Goal: Information Seeking & Learning: Learn about a topic

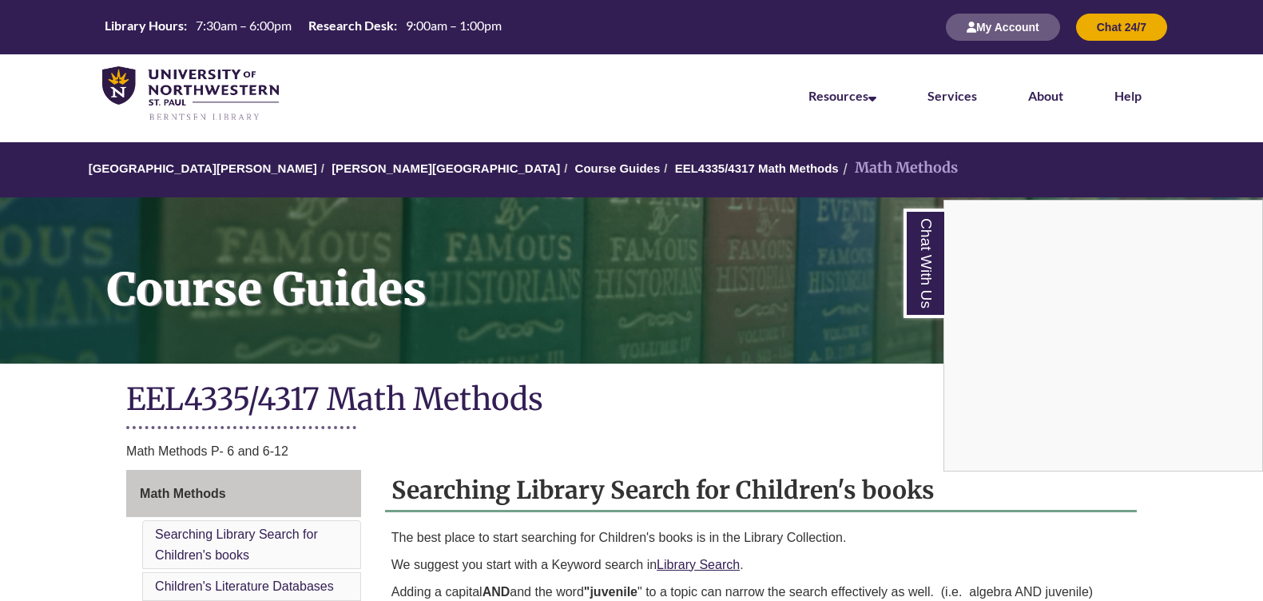
scroll to position [1346, 0]
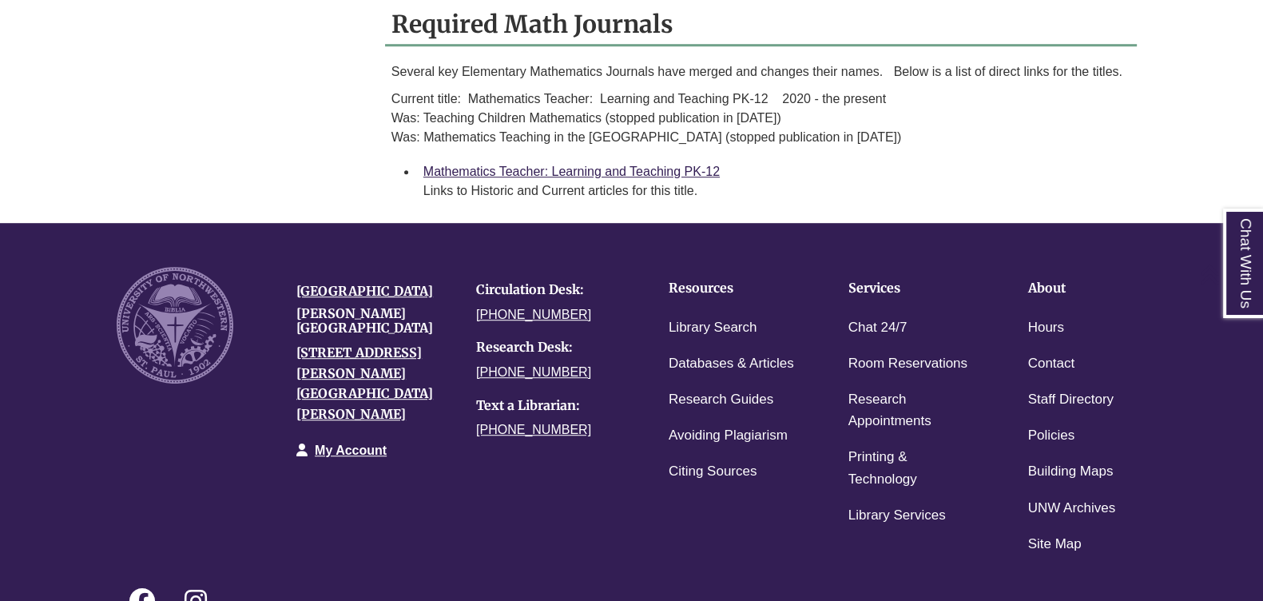
click at [728, 185] on div "Links to Historic and Current articles for this title." at bounding box center [773, 190] width 701 height 19
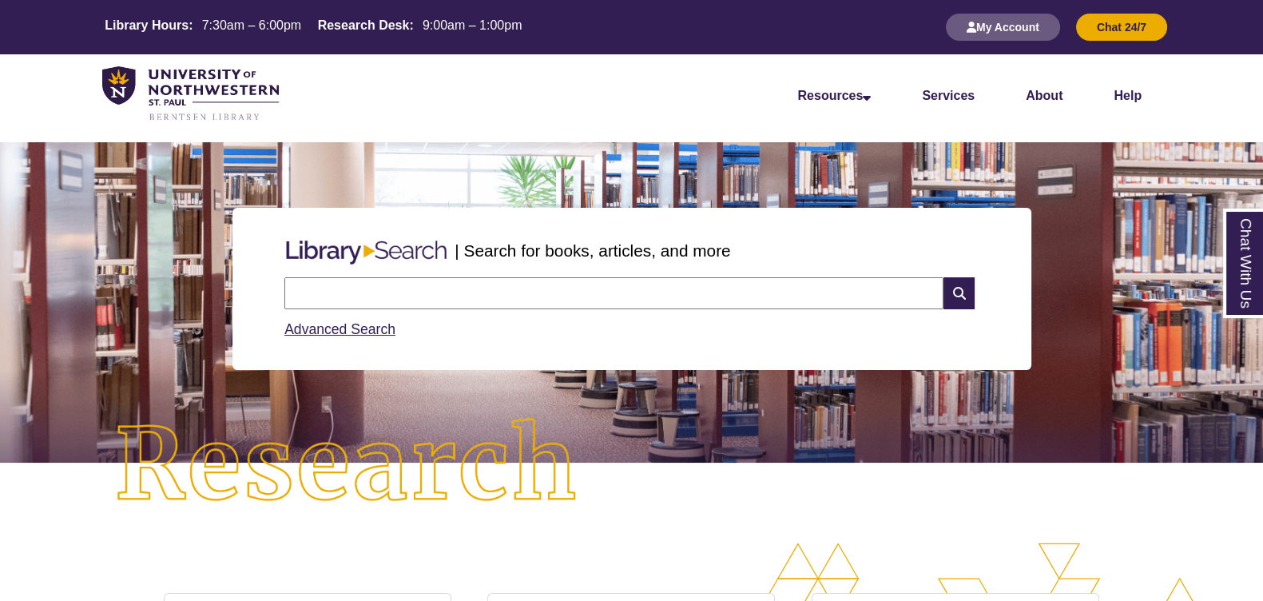
click at [380, 299] on input "text" at bounding box center [613, 293] width 659 height 32
type input "*****"
click at [306, 290] on input "*****" at bounding box center [613, 293] width 659 height 32
drag, startPoint x: 311, startPoint y: 293, endPoint x: 237, endPoint y: 293, distance: 74.3
click at [237, 293] on div "| Search for books, articles, and more ***** Search Advanced Search" at bounding box center [632, 289] width 799 height 162
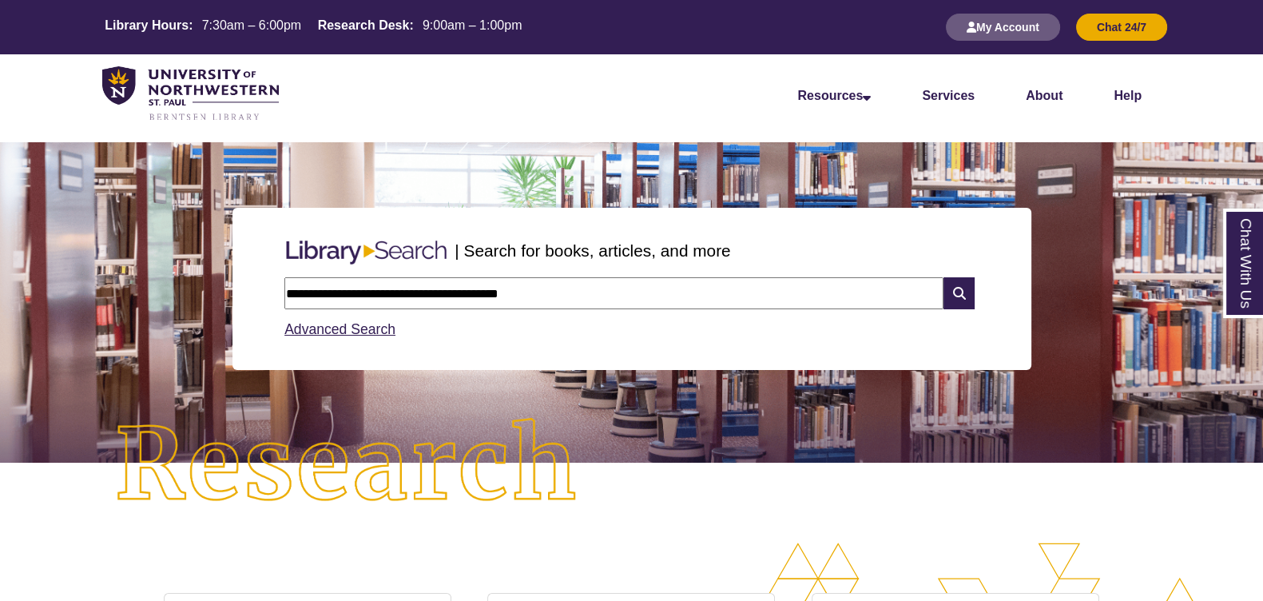
type input "**********"
click at [958, 293] on icon at bounding box center [959, 293] width 30 height 32
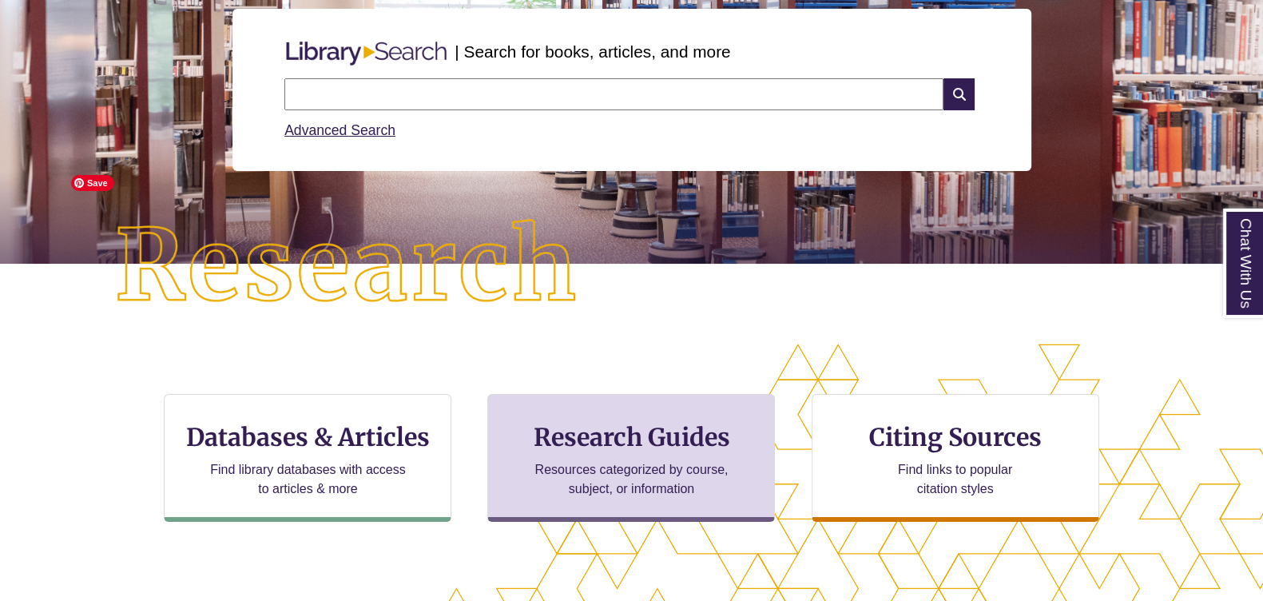
scroll to position [300, 0]
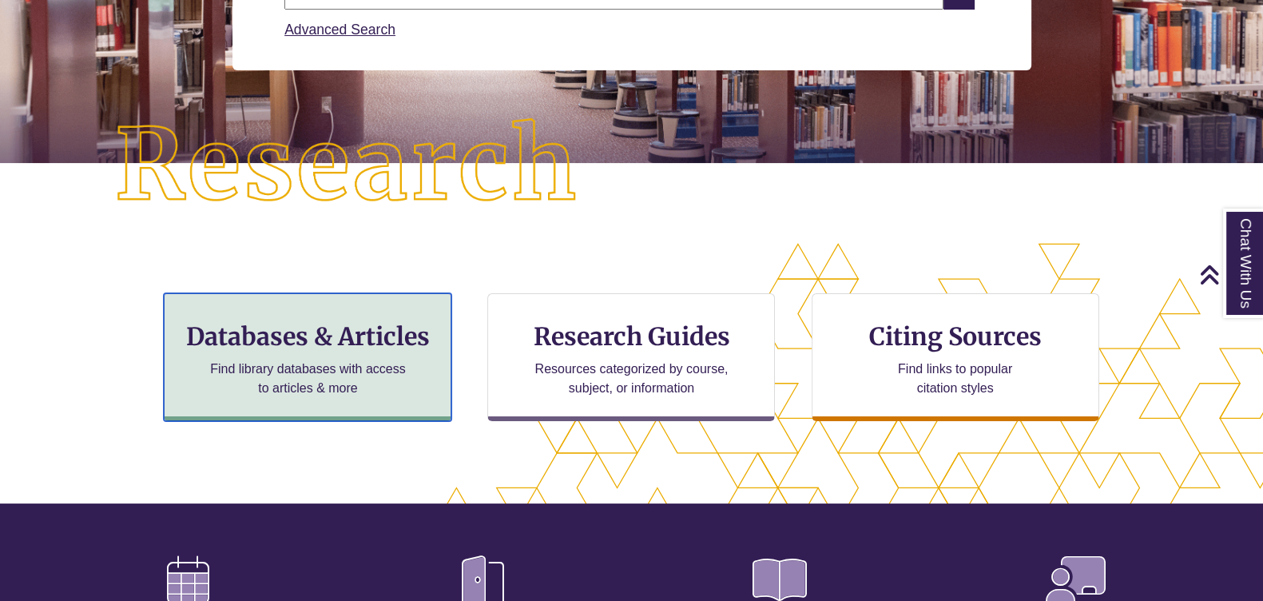
click at [381, 343] on h3 "Databases & Articles" at bounding box center [307, 336] width 260 height 30
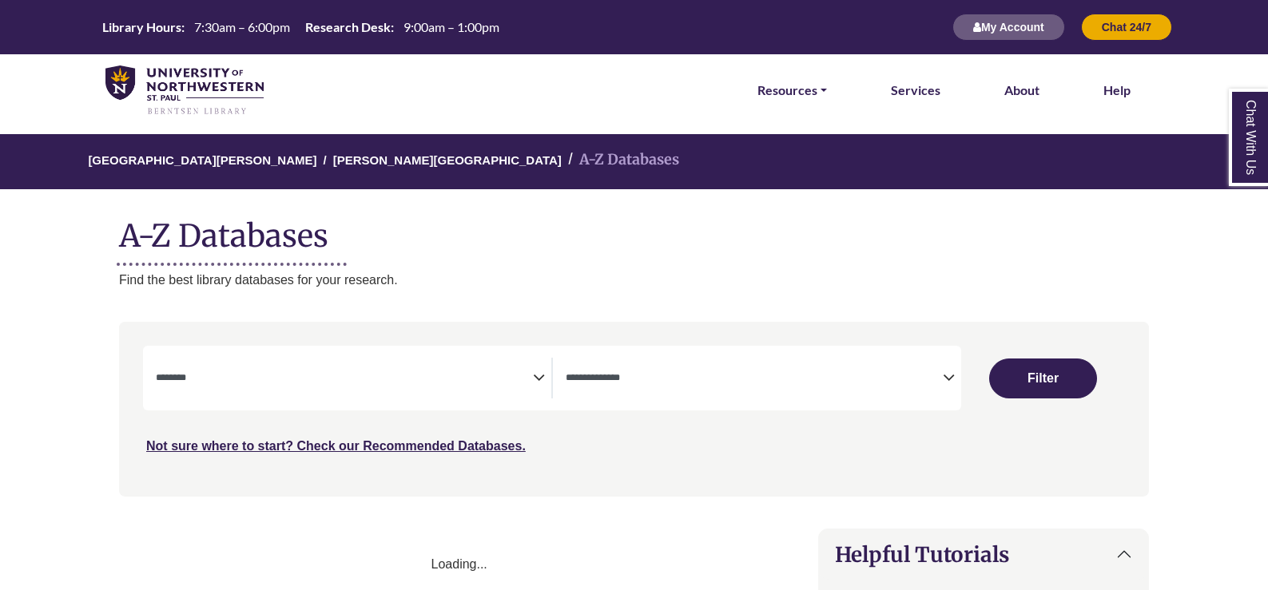
select select "Database Subject Filter"
select select "Database Types Filter"
select select "Database Subject Filter"
select select "Database Types Filter"
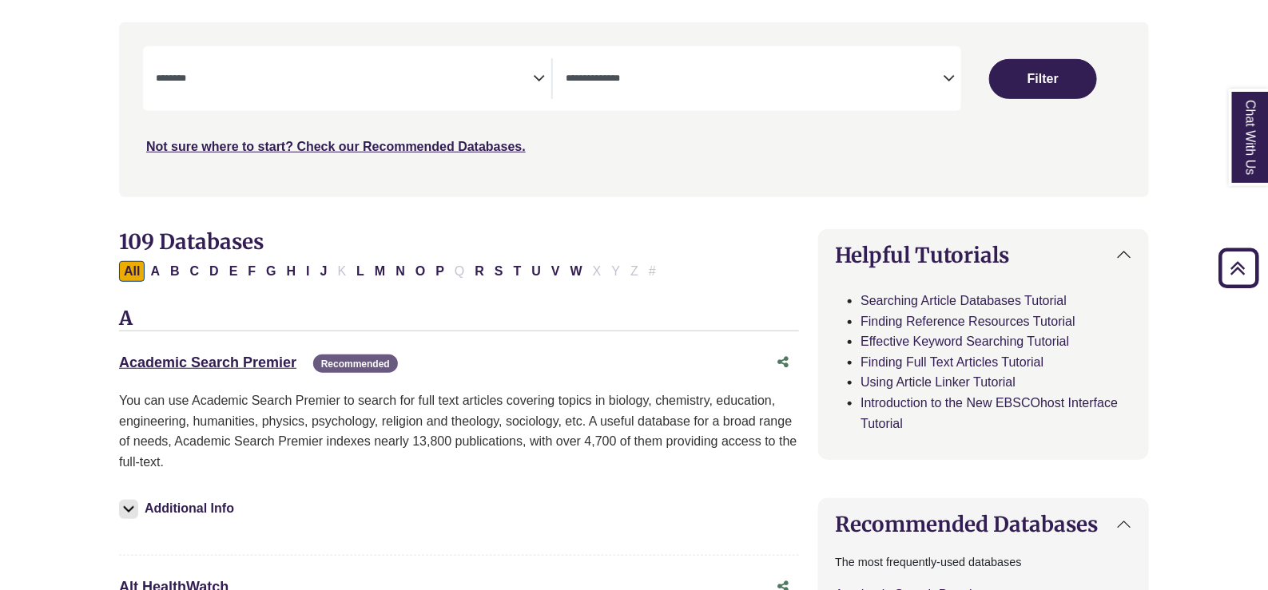
scroll to position [399, 0]
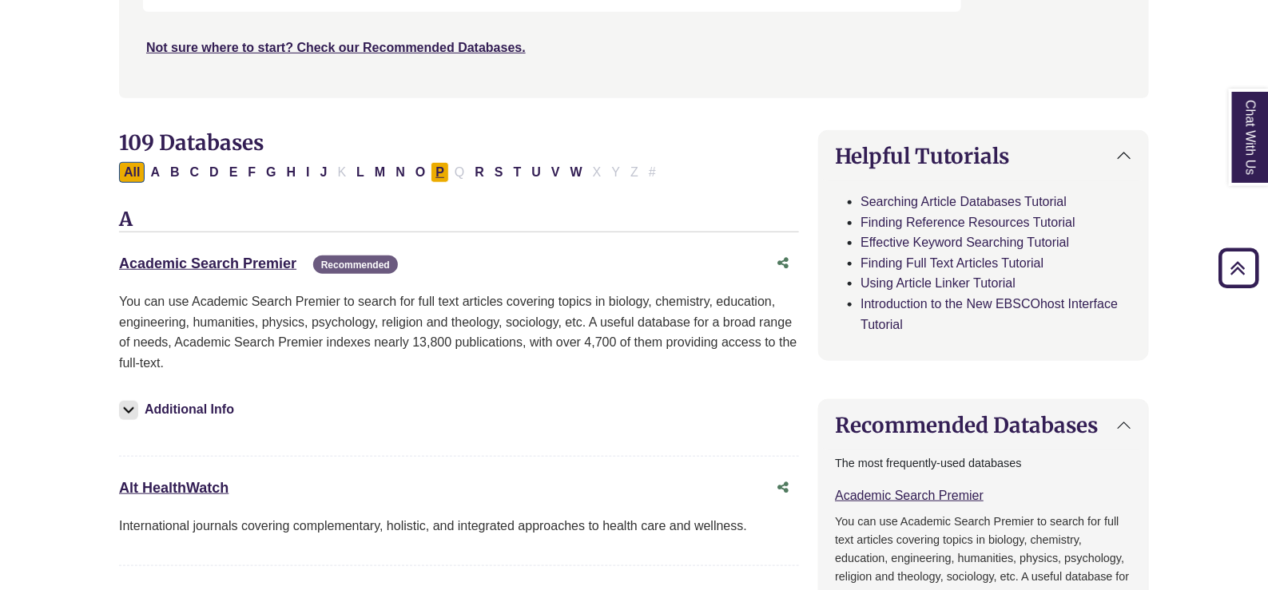
click at [434, 173] on button "P" at bounding box center [440, 172] width 18 height 21
select select "Database Subject Filter"
select select "Database Types Filter"
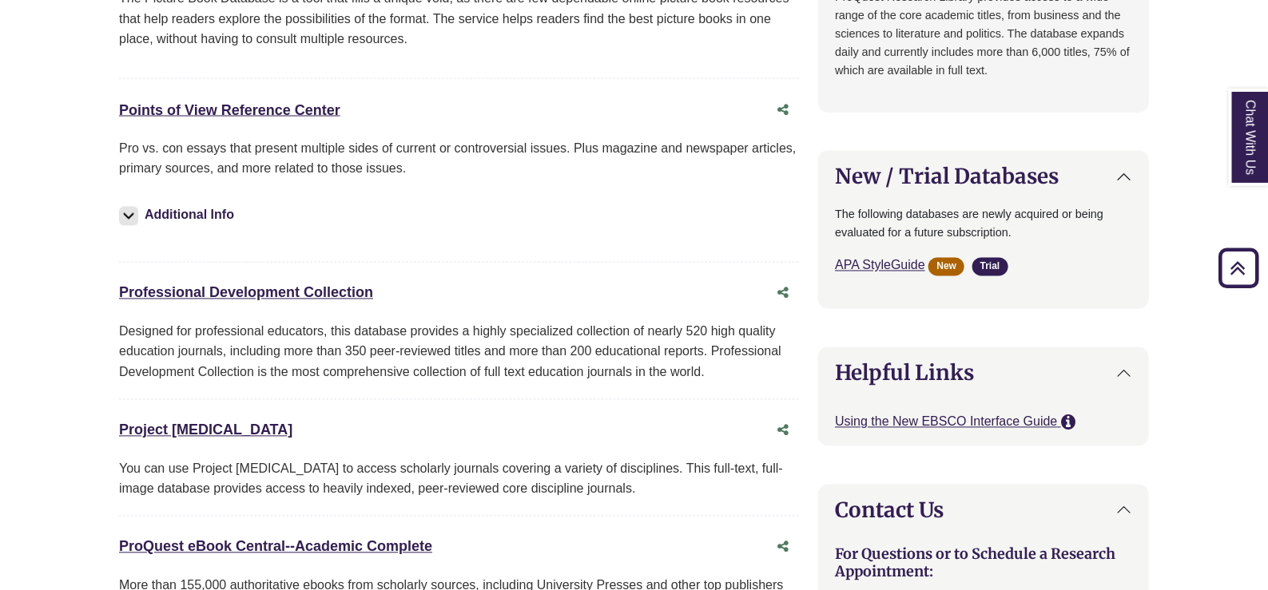
scroll to position [1298, 0]
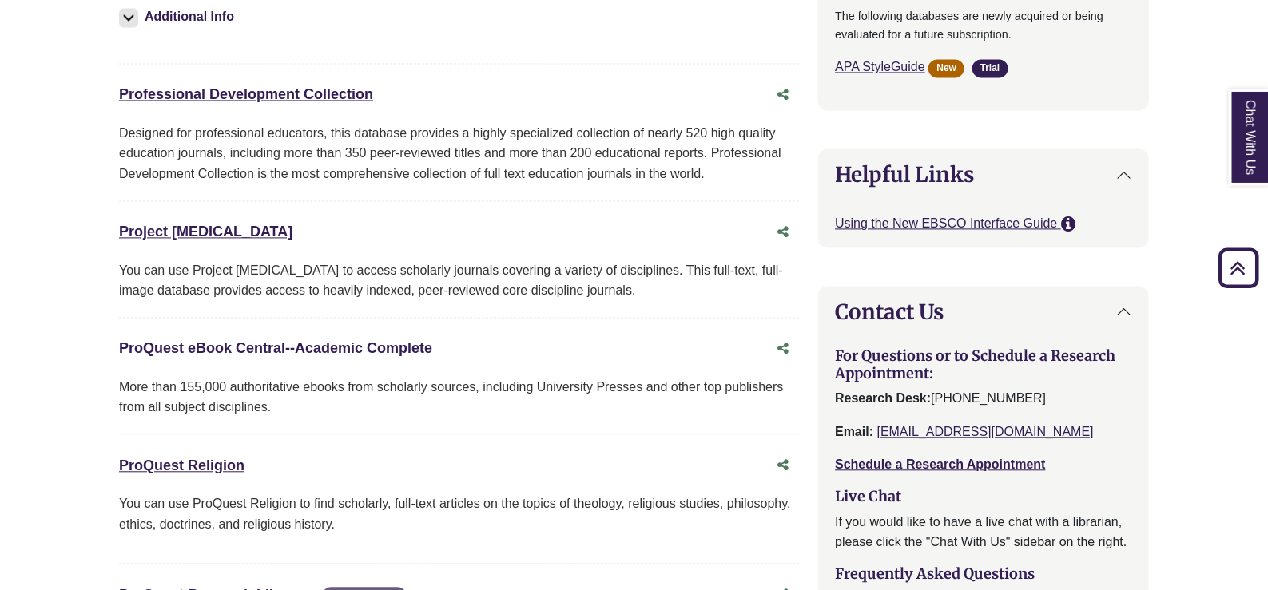
click at [353, 345] on link "ProQuest eBook Central--Academic Complete This link opens in a new window" at bounding box center [275, 348] width 313 height 16
click at [252, 343] on link "ProQuest eBook Central--Academic Complete This link opens in a new window" at bounding box center [275, 348] width 313 height 16
